Goal: Task Accomplishment & Management: Use online tool/utility

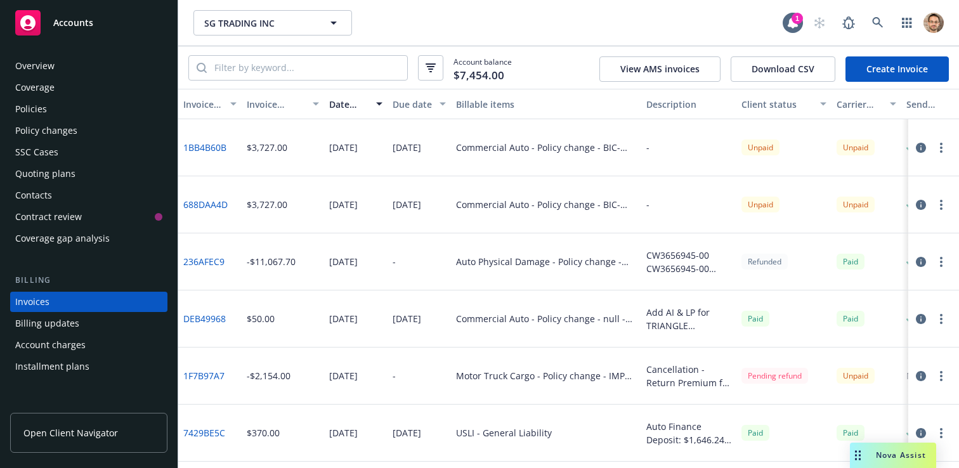
scroll to position [48, 0]
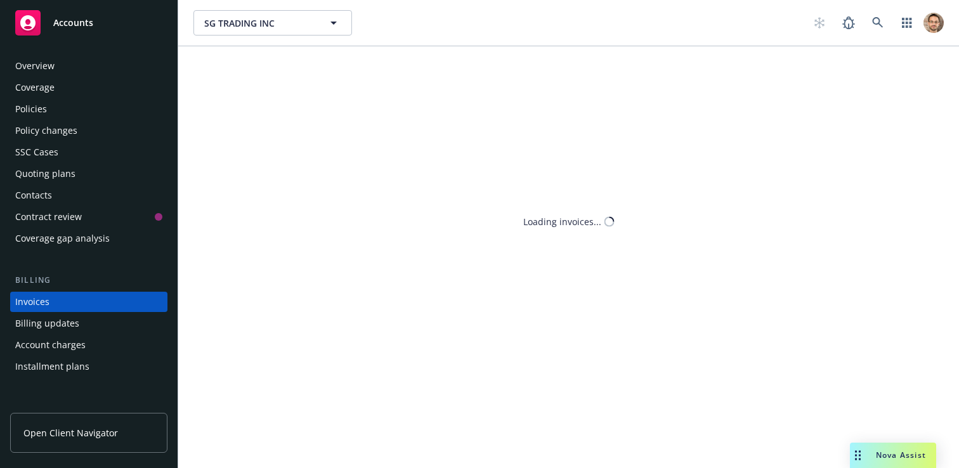
scroll to position [48, 0]
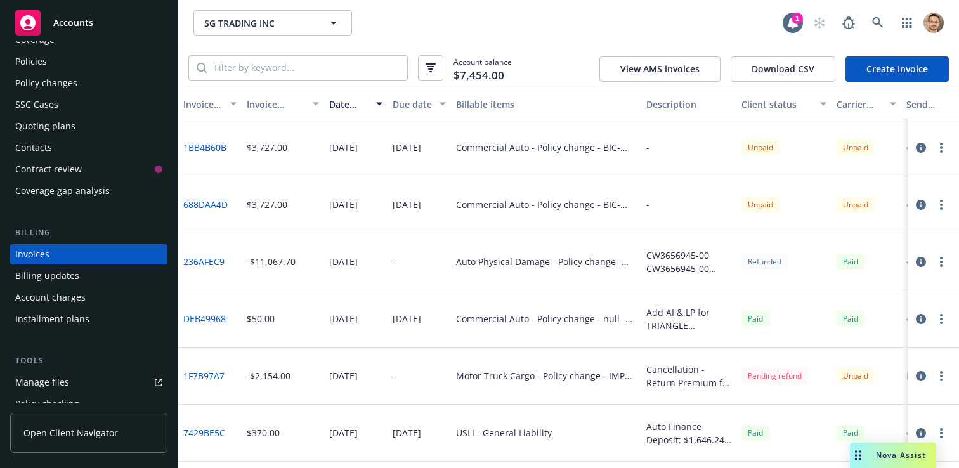
click at [940, 145] on icon "button" at bounding box center [941, 148] width 3 height 10
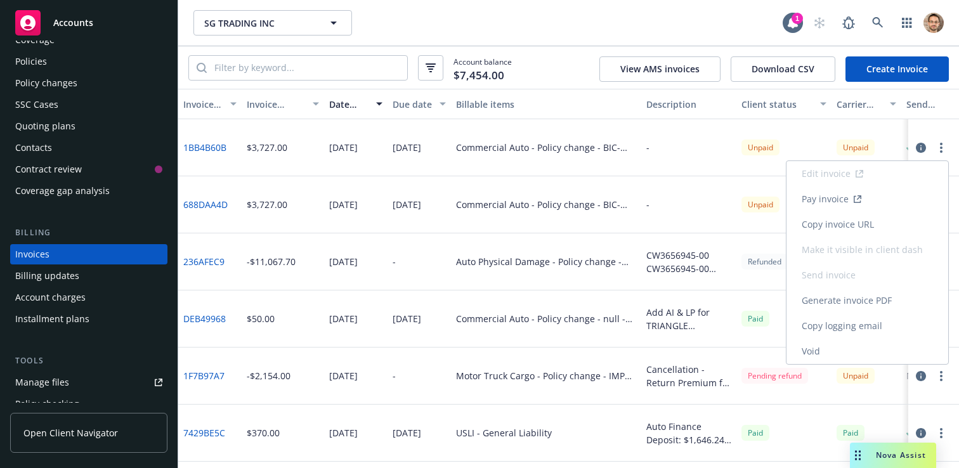
click at [827, 352] on link "Void" at bounding box center [867, 351] width 162 height 25
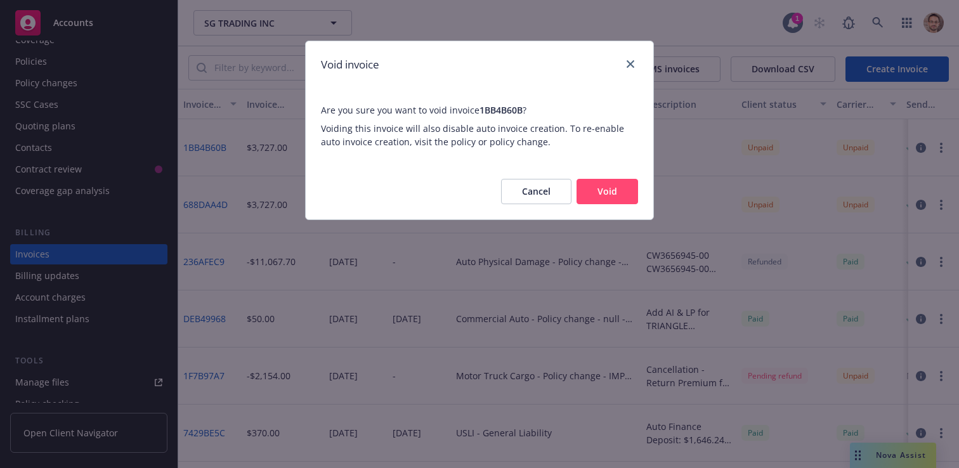
click at [621, 191] on button "Void" at bounding box center [607, 191] width 62 height 25
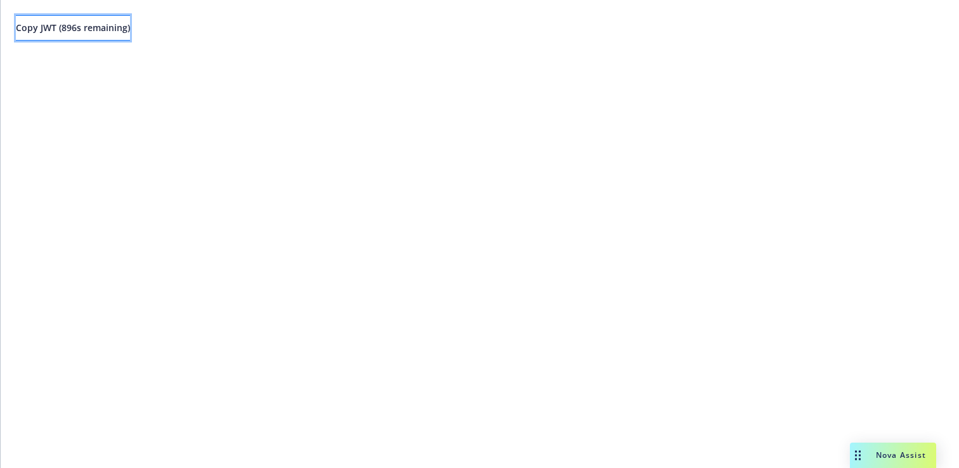
click at [130, 29] on span "Copy JWT ( 896 s remaining)" at bounding box center [73, 28] width 114 height 12
